Goal: Task Accomplishment & Management: Use online tool/utility

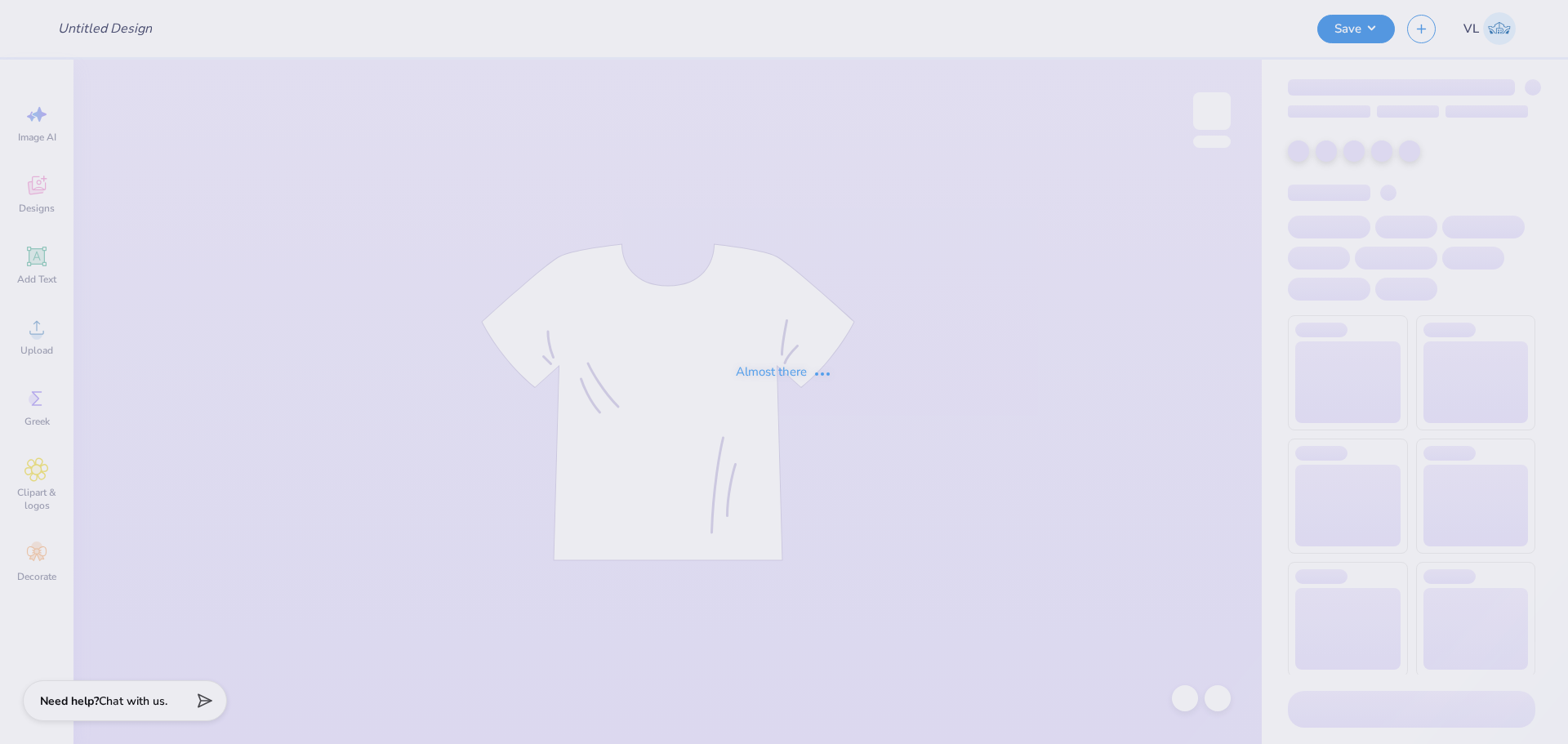
type input "Great Women Go Greek"
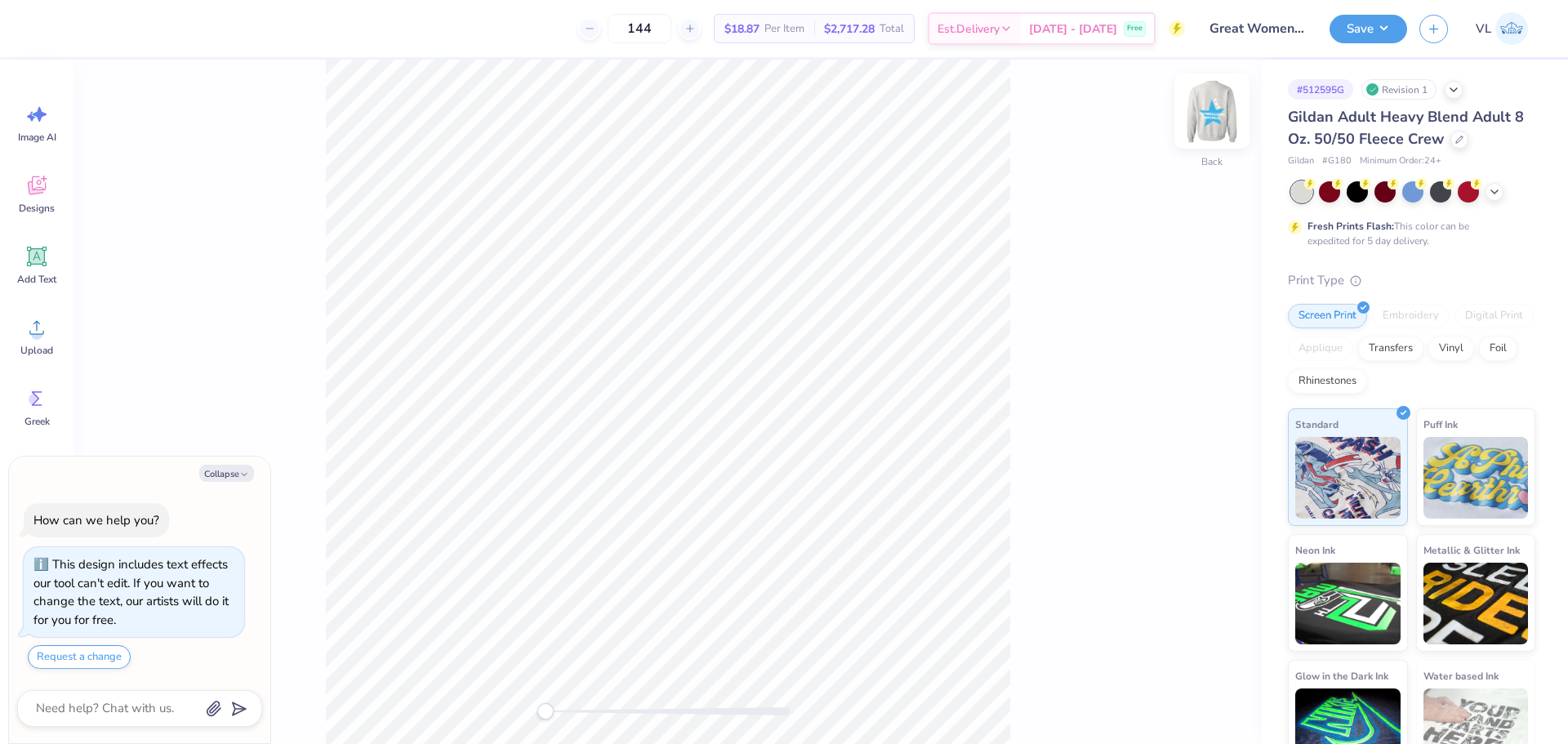
click at [1215, 111] on img at bounding box center [1211, 111] width 65 height 65
type textarea "x"
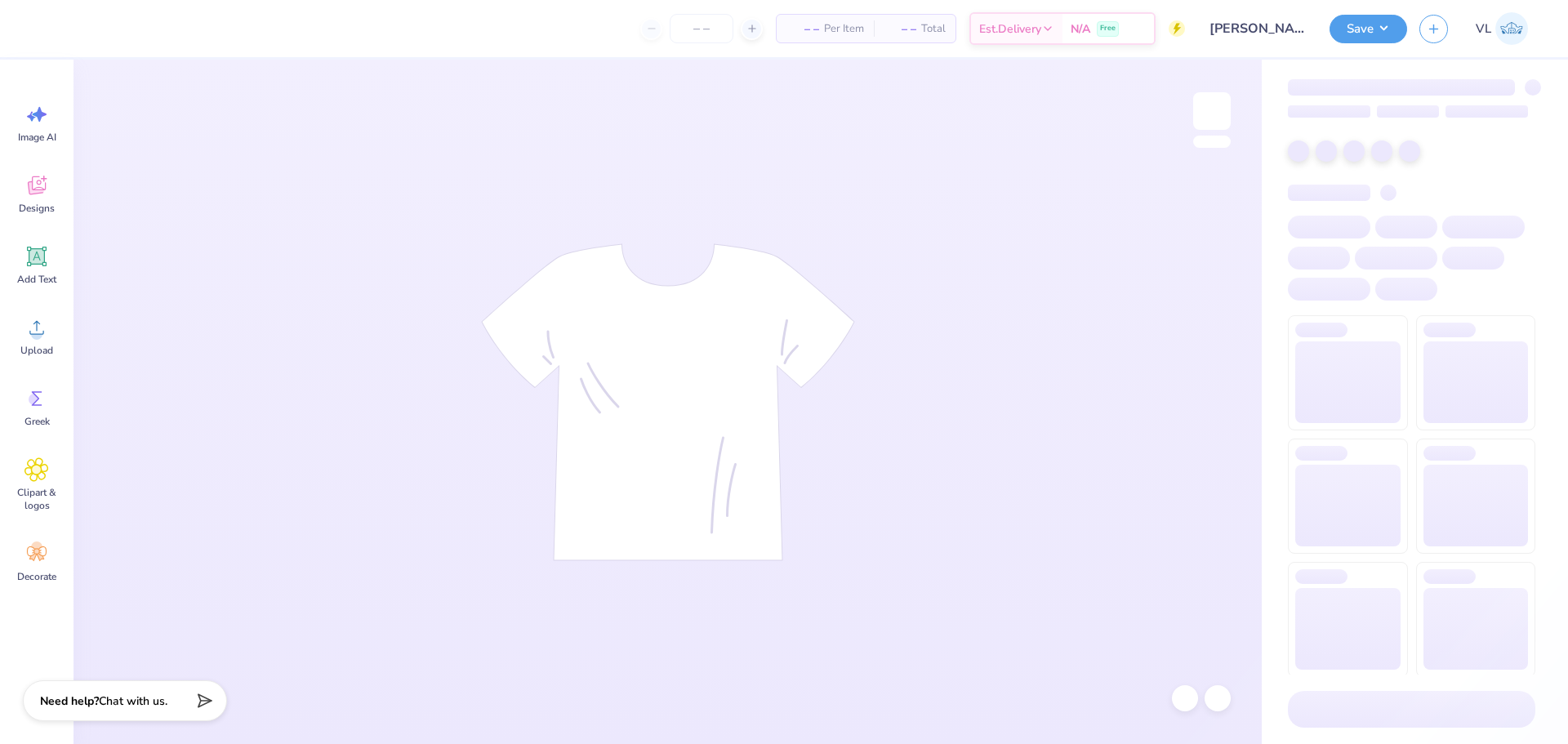
type input "24"
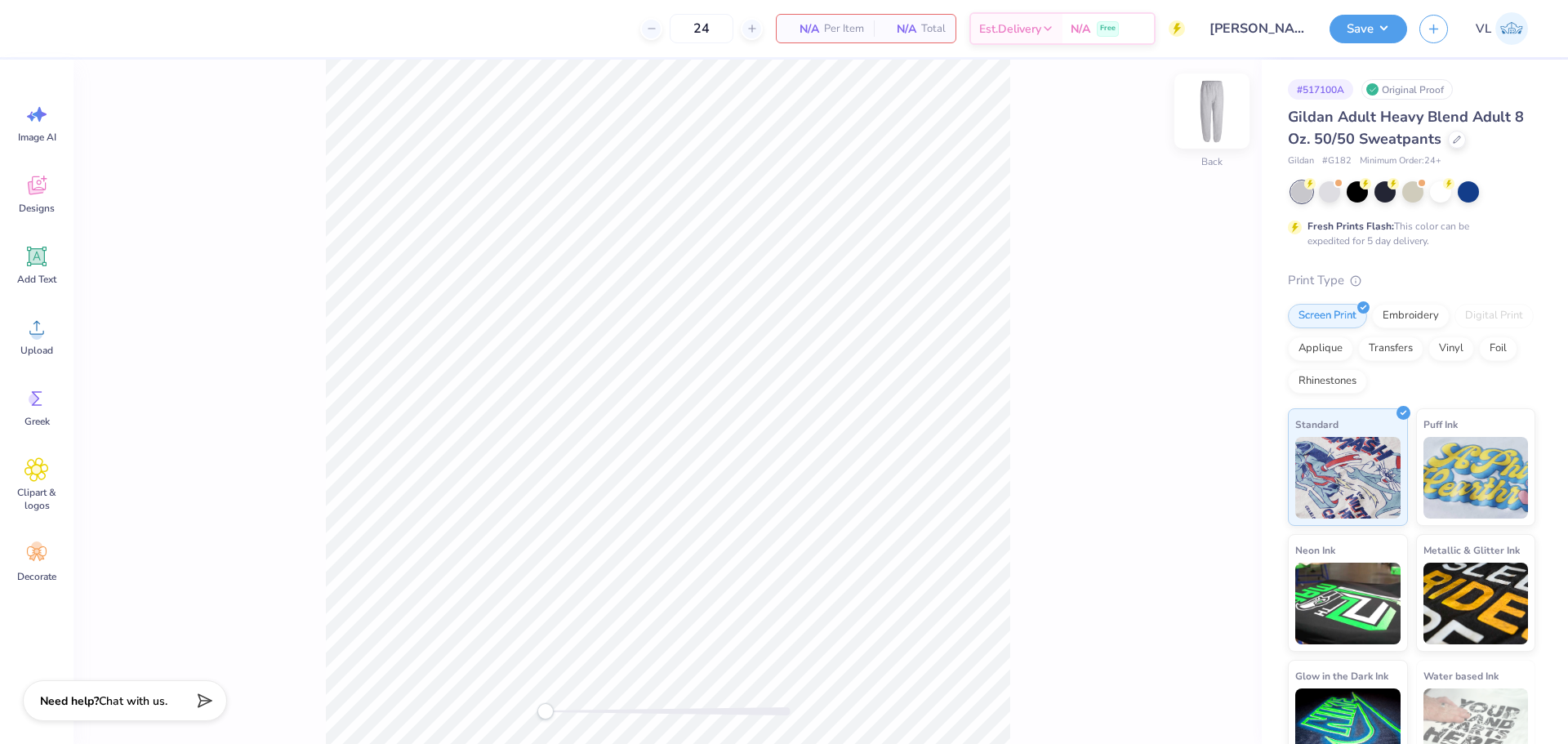
click at [1223, 116] on img at bounding box center [1211, 111] width 65 height 65
click at [18, 258] on div "Add Text" at bounding box center [36, 265] width 59 height 61
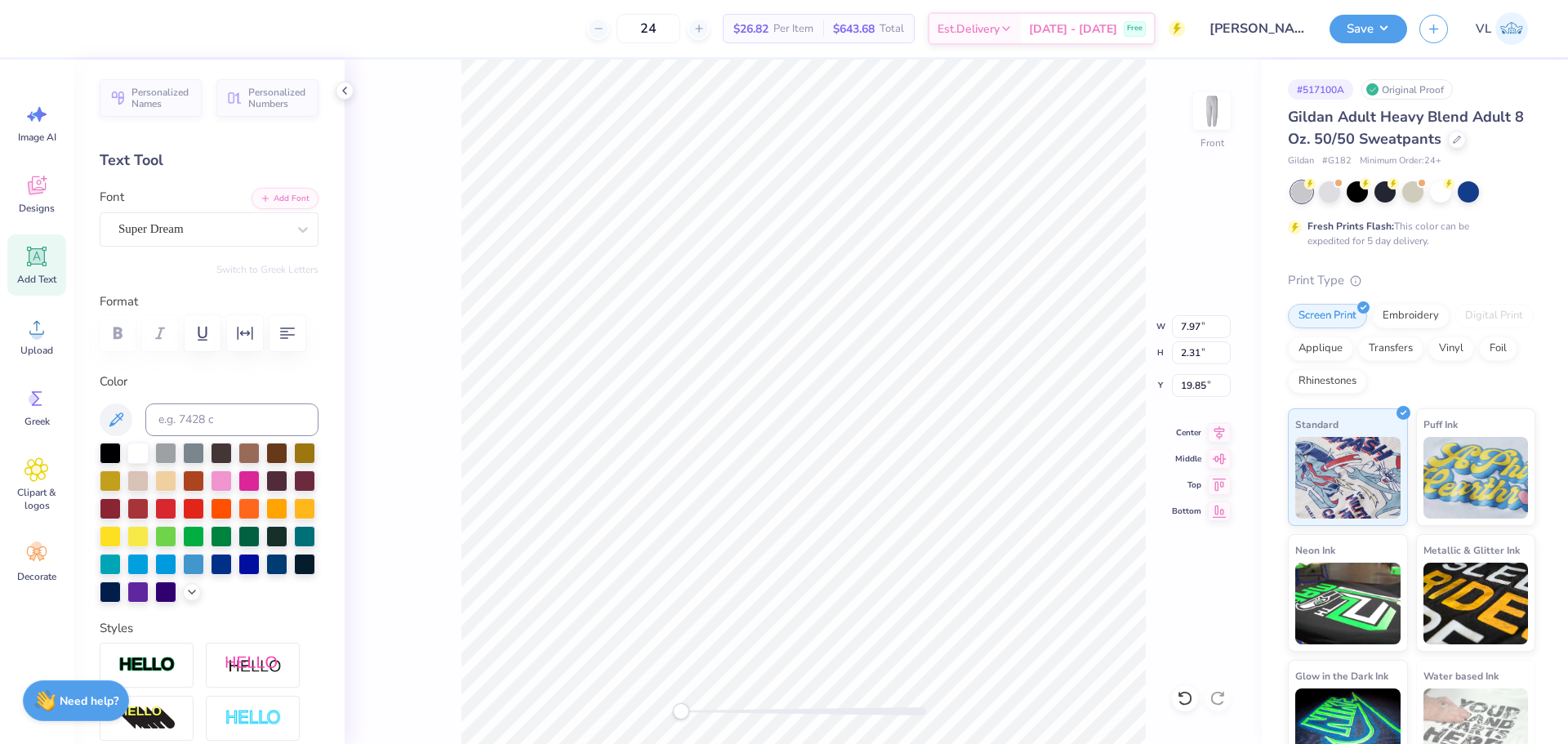
type input "3.56"
click at [817, 320] on li "Duplicate" at bounding box center [820, 315] width 128 height 32
type input "7.87"
type input "2.28"
type input "4.57"
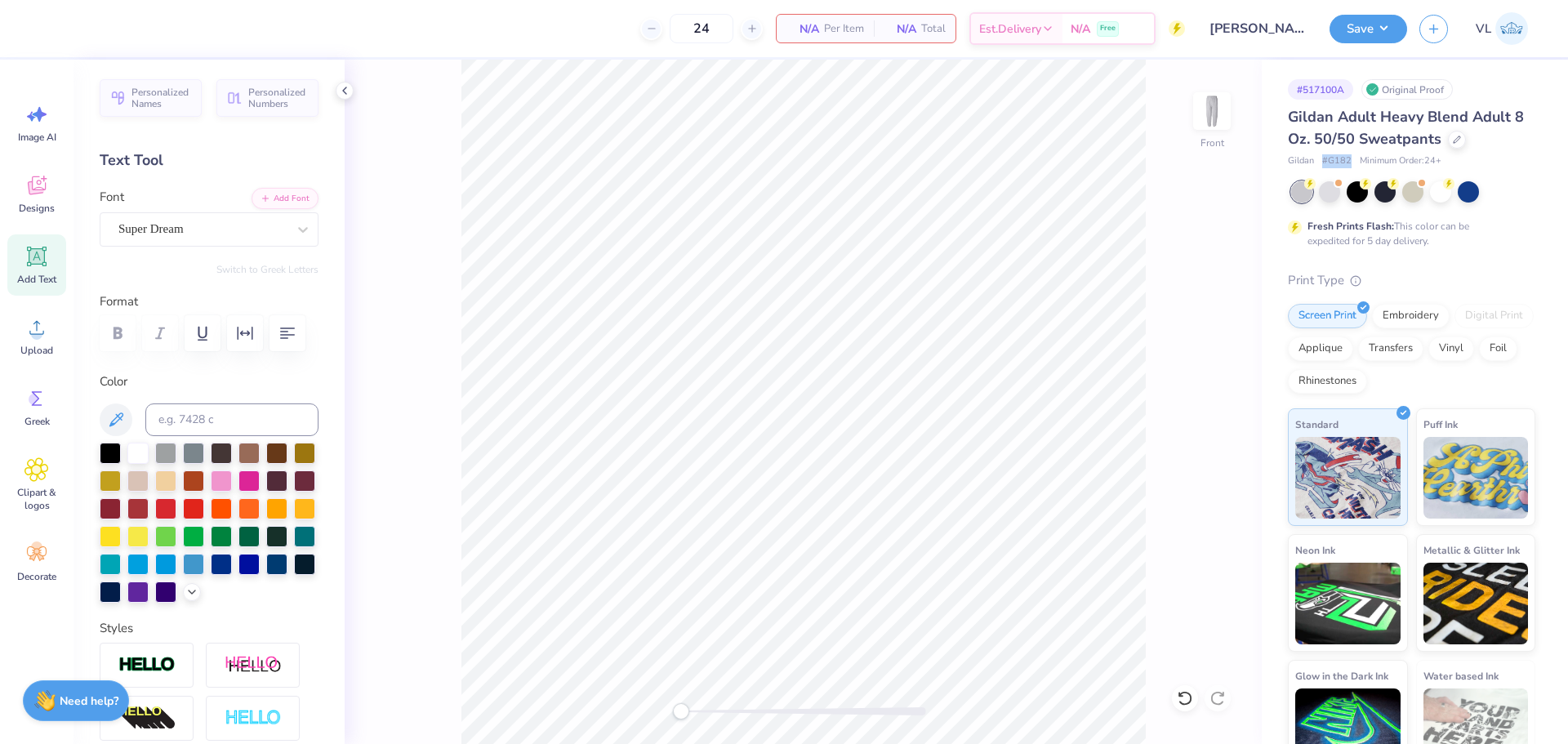
drag, startPoint x: 1354, startPoint y: 160, endPoint x: 1324, endPoint y: 161, distance: 30.0
click at [1324, 161] on div "Gildan # G182 Minimum Order: 24 +" at bounding box center [1412, 161] width 248 height 14
copy span "# G182"
click at [1447, 135] on div at bounding box center [1457, 138] width 18 height 18
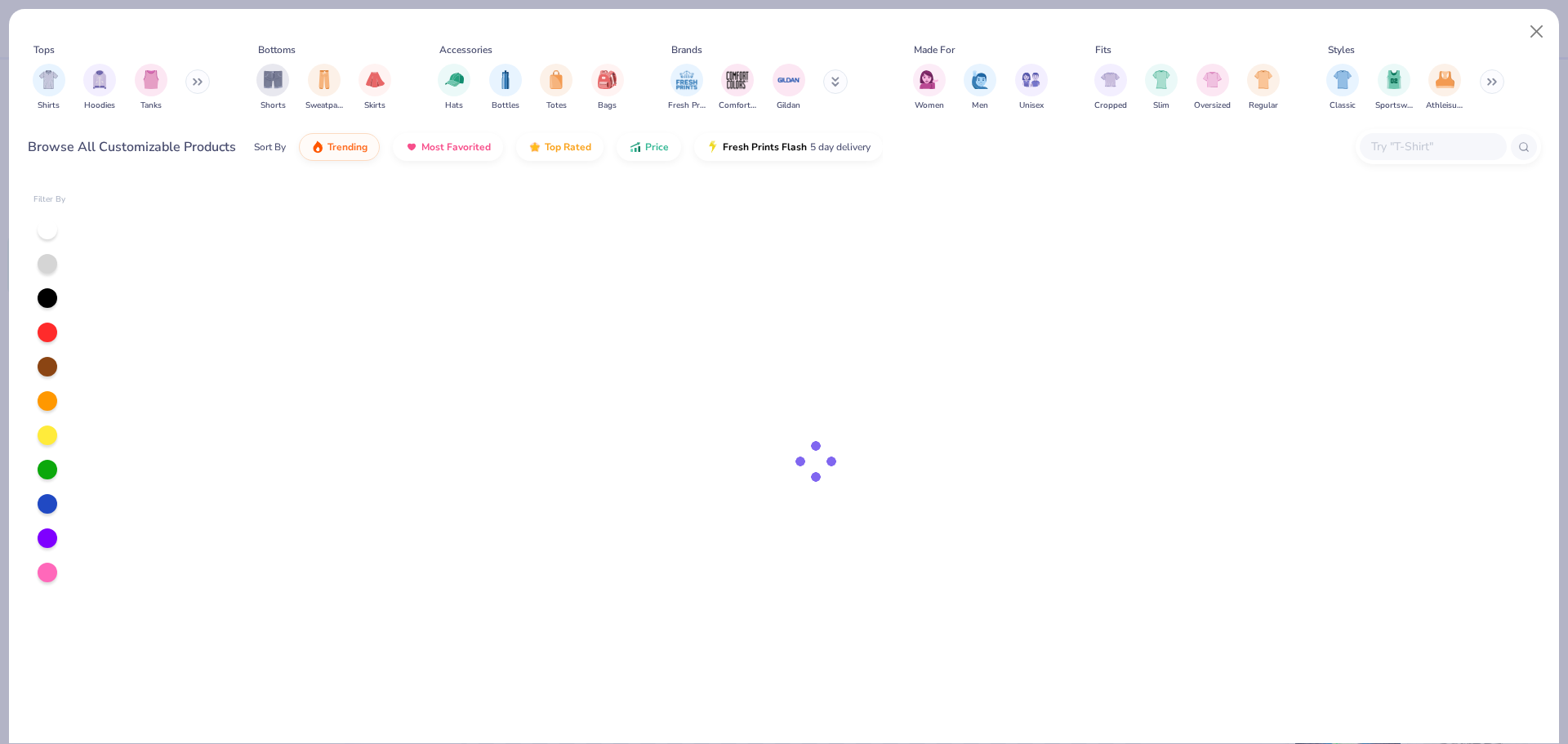
click at [1405, 156] on input "text" at bounding box center [1432, 146] width 126 height 19
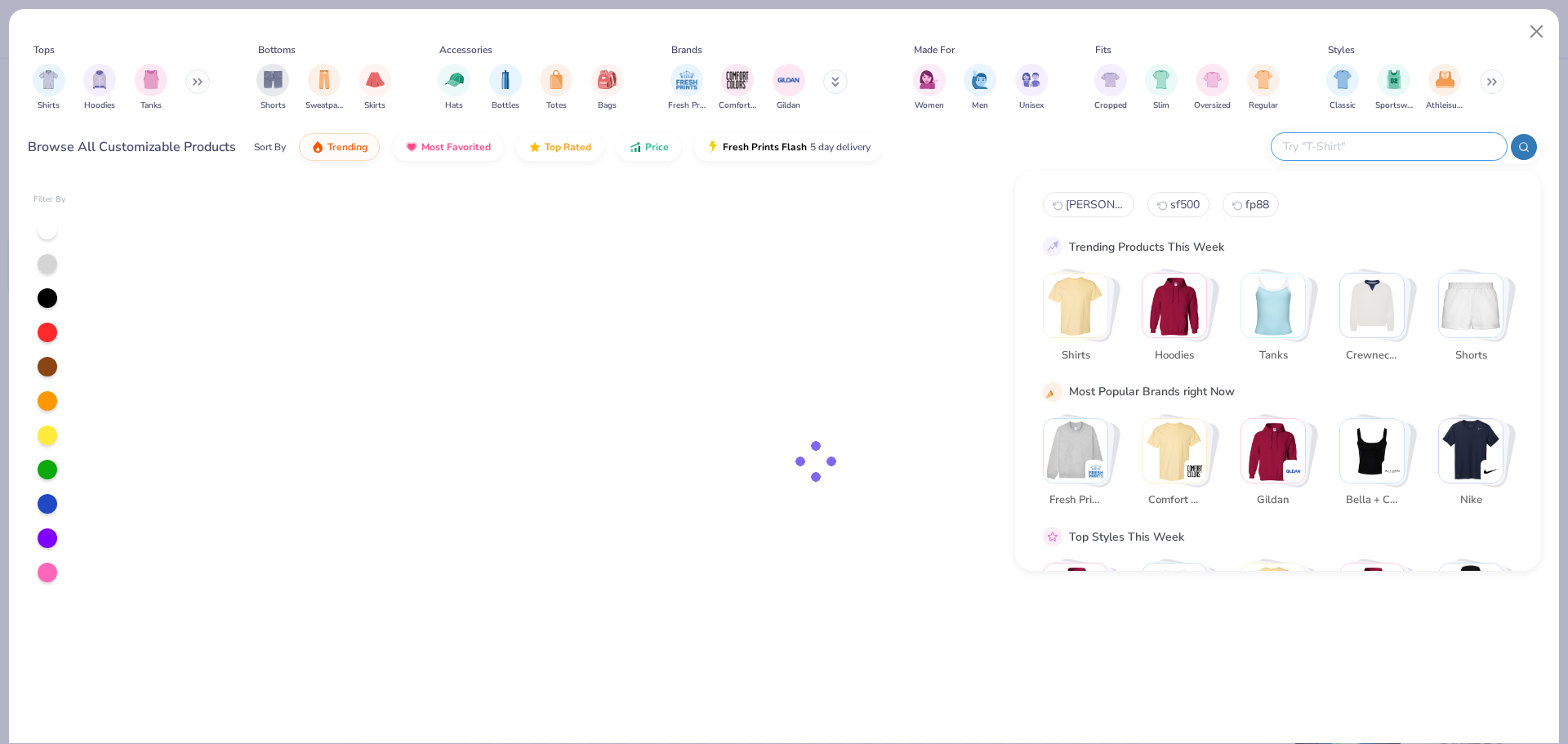
paste input "#G182"
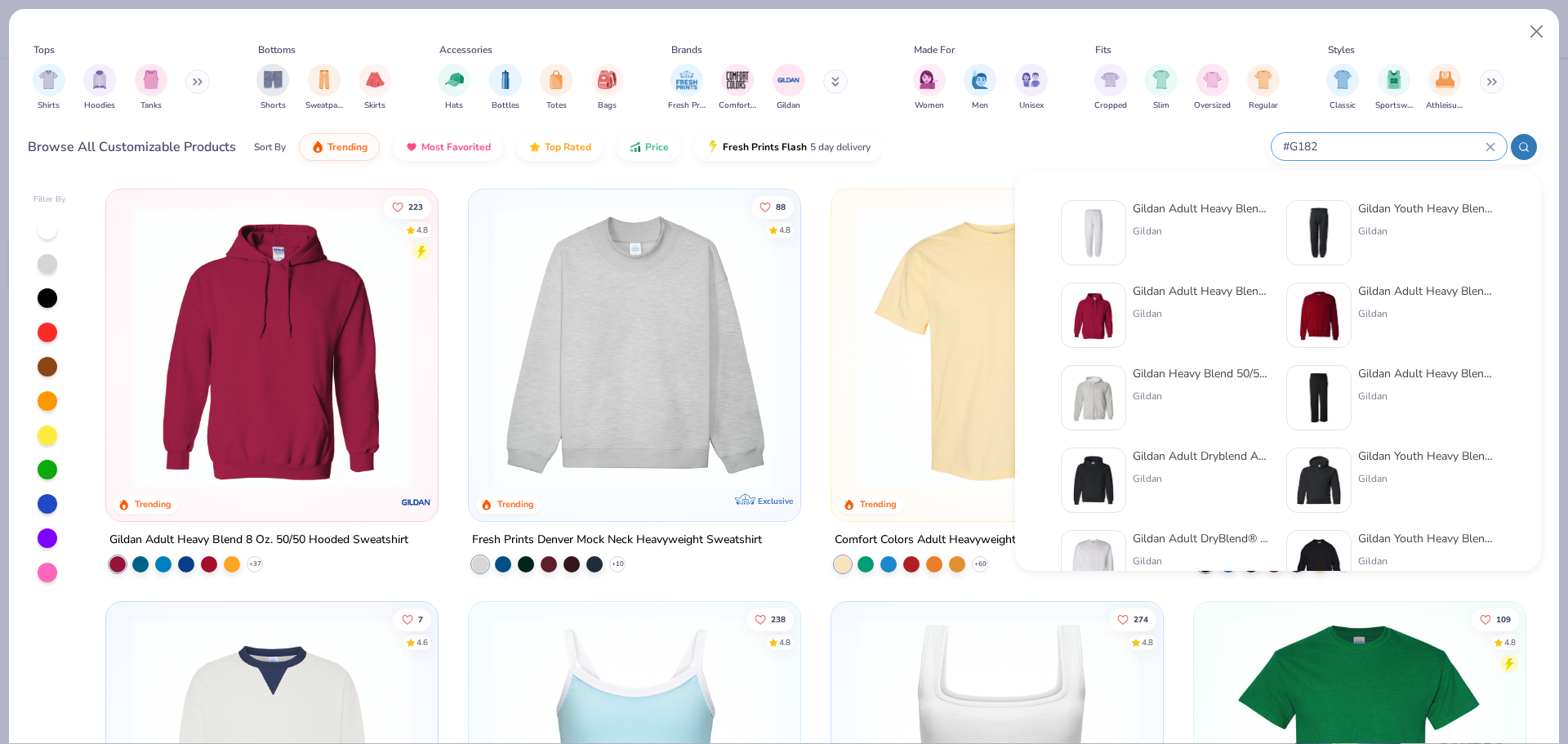
type input "#G182"
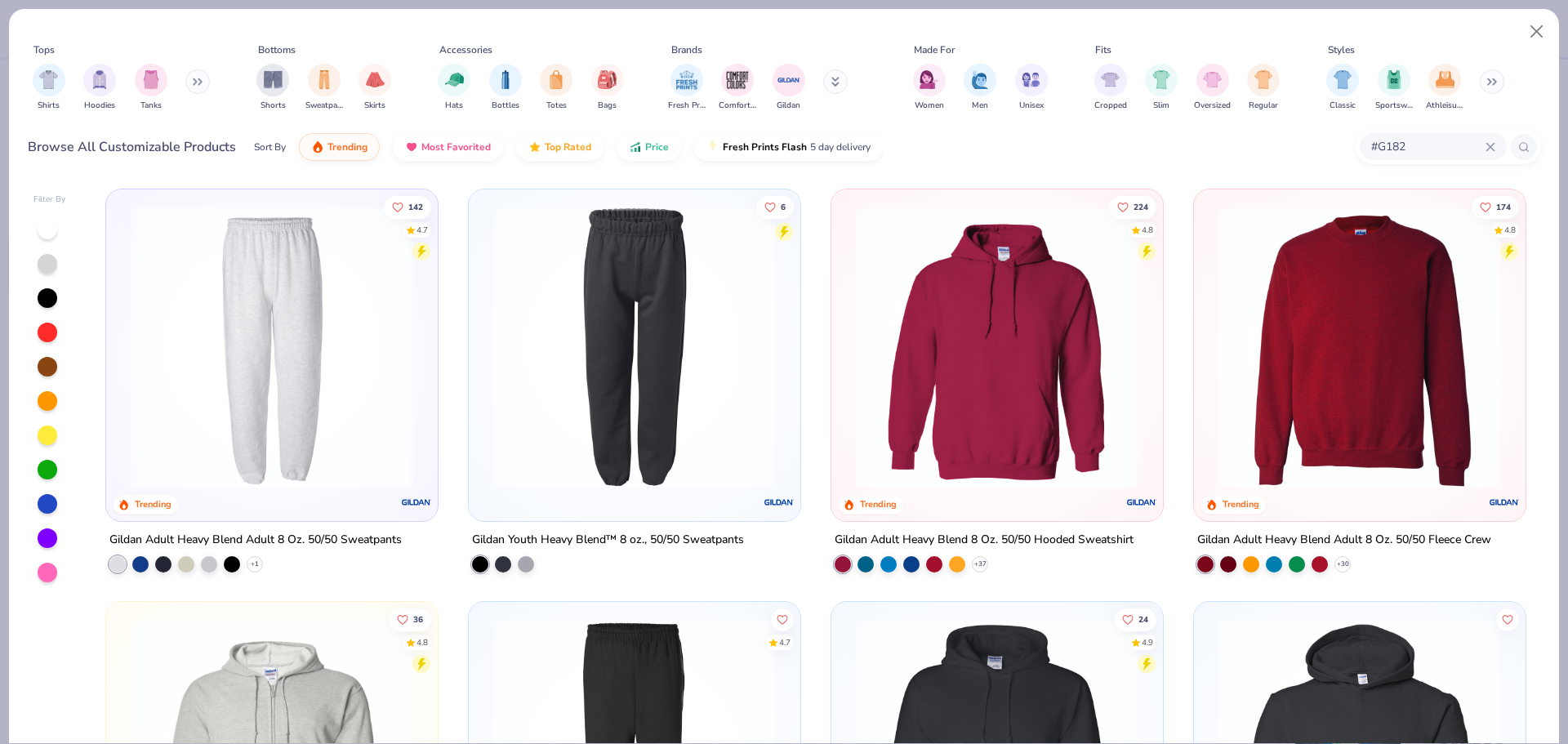
click at [178, 366] on img at bounding box center [272, 347] width 299 height 282
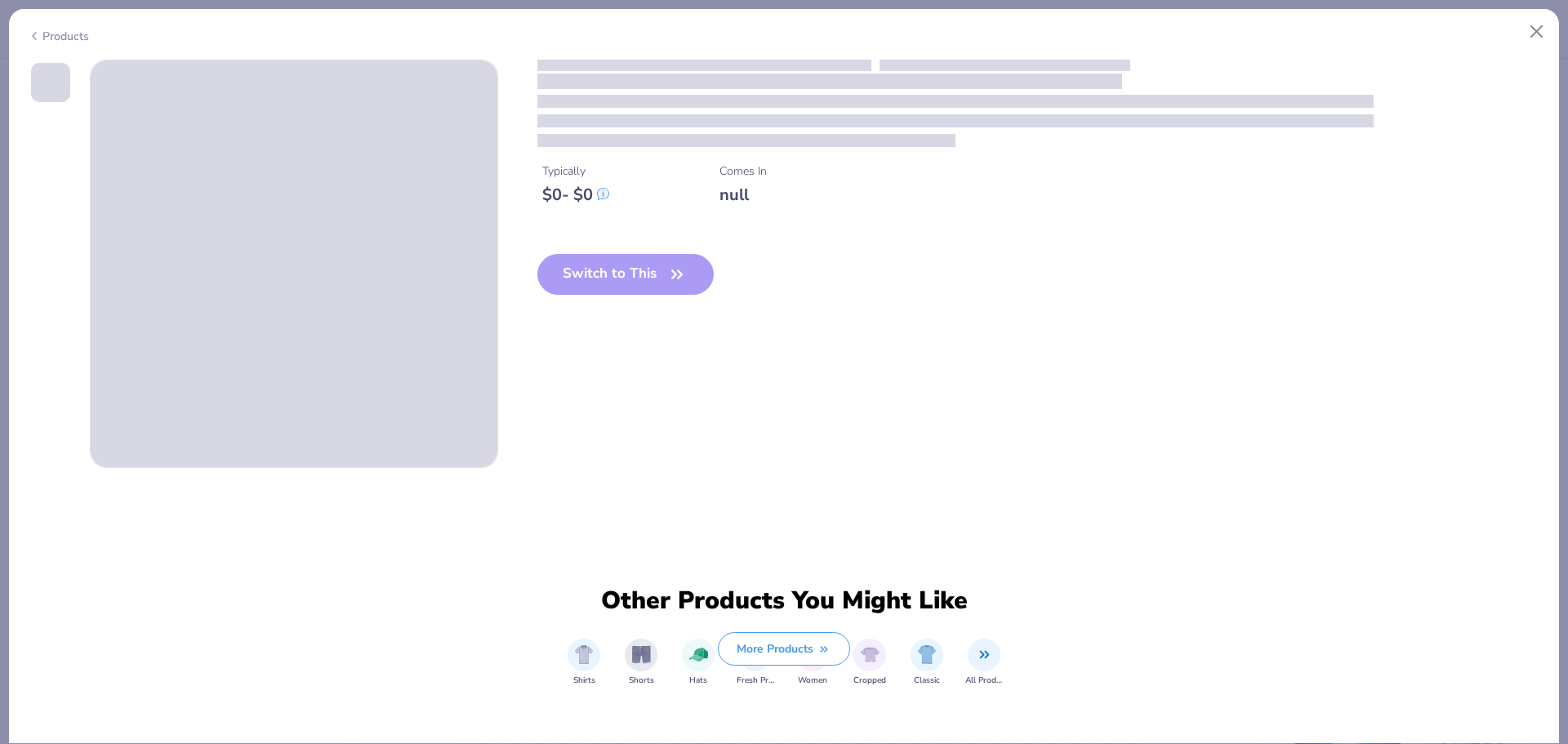
click at [178, 366] on span at bounding box center [294, 263] width 406 height 406
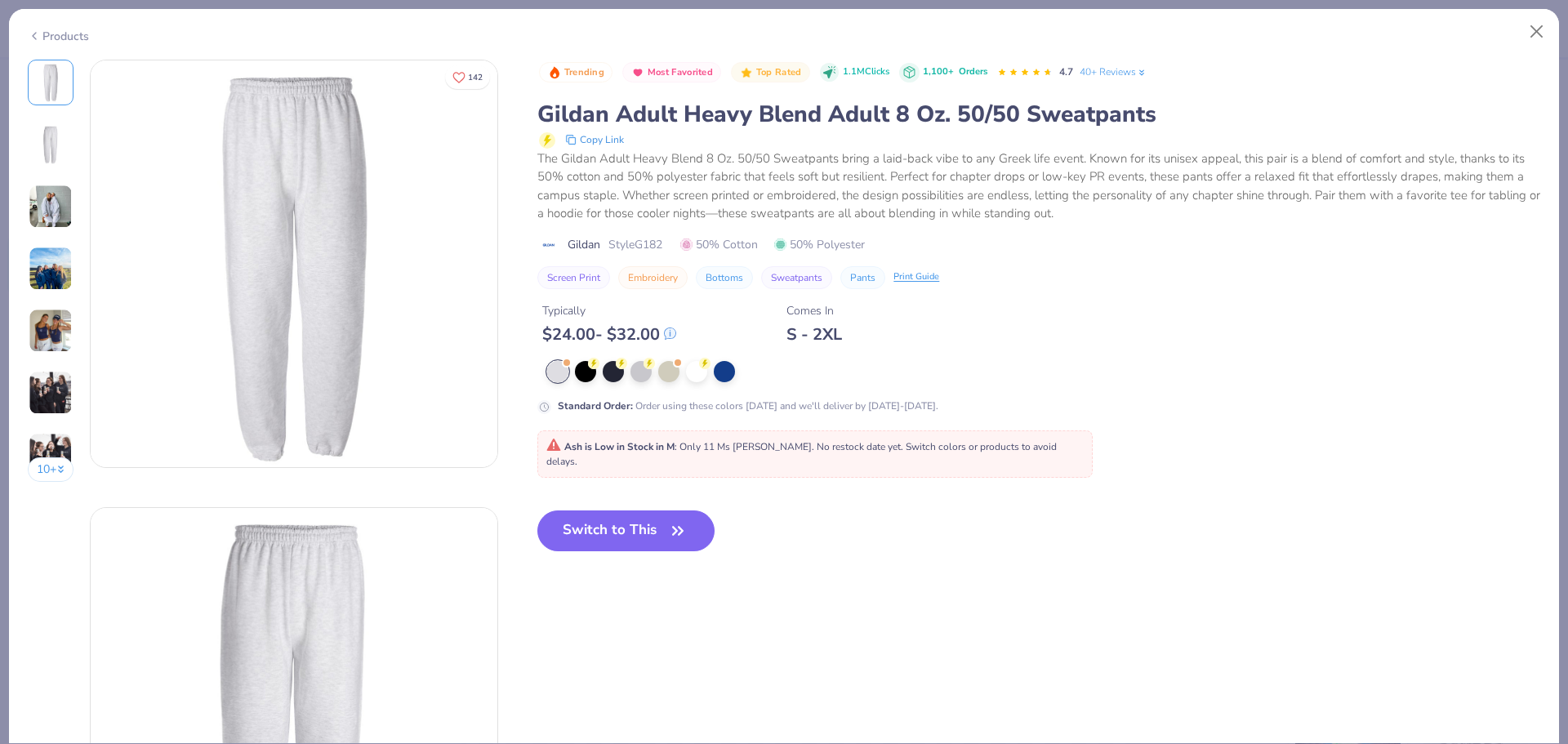
click at [566, 377] on div at bounding box center [558, 372] width 21 height 21
drag, startPoint x: 1545, startPoint y: 37, endPoint x: 1534, endPoint y: 32, distance: 12.1
click at [1534, 32] on button "Close" at bounding box center [1537, 32] width 31 height 31
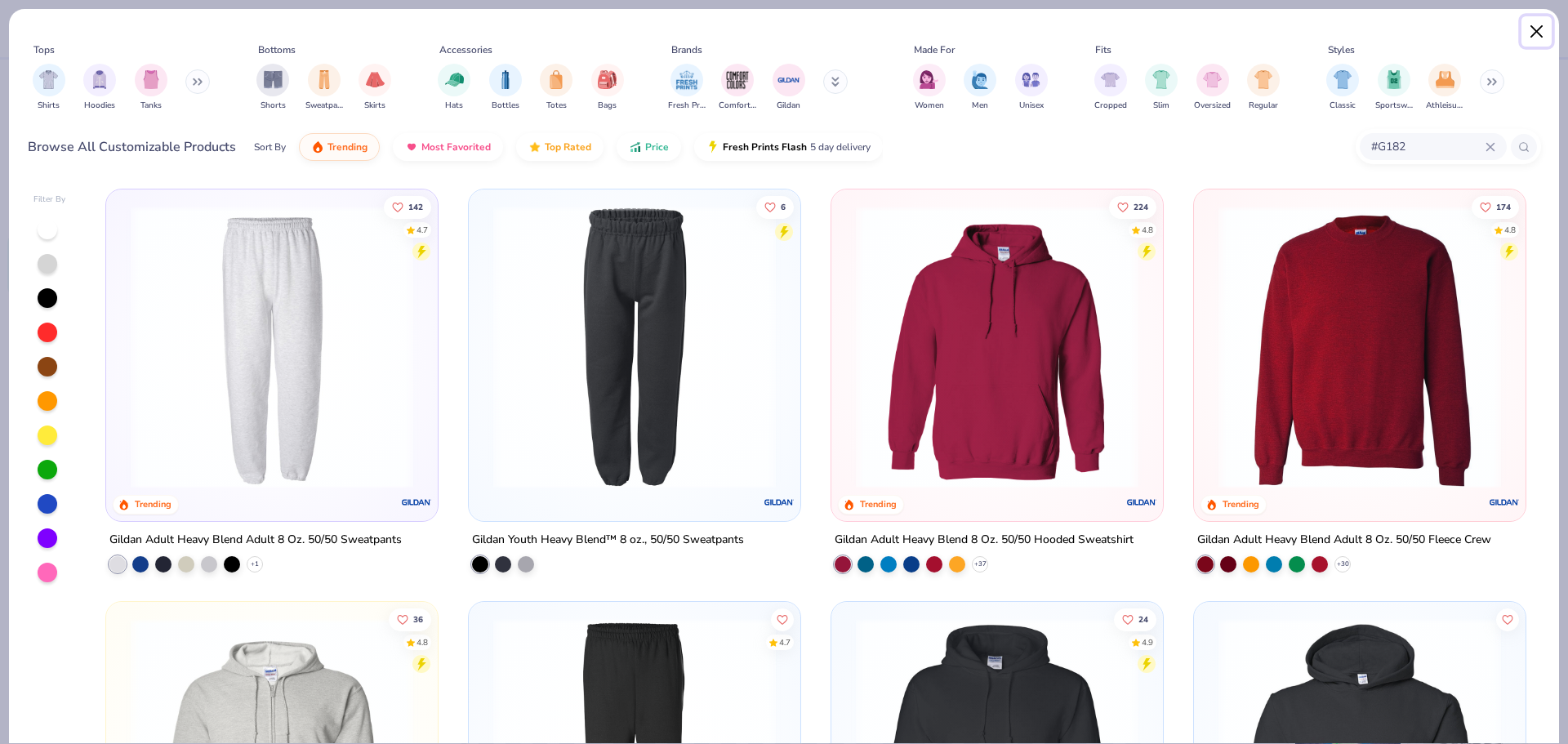
click at [1540, 36] on button "Close" at bounding box center [1537, 32] width 31 height 31
